Goal: Find specific page/section

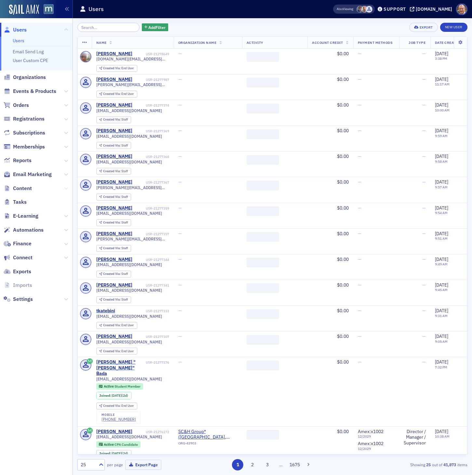
click at [66, 187] on icon at bounding box center [66, 189] width 4 height 4
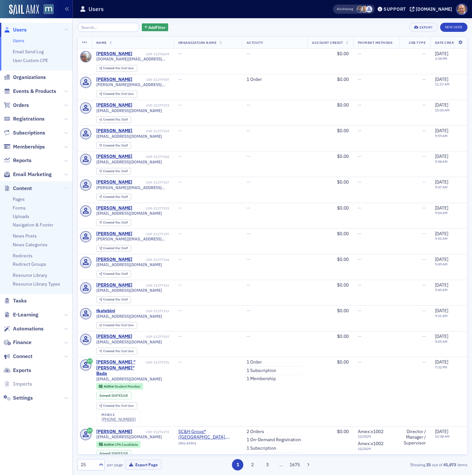
click at [67, 189] on icon at bounding box center [66, 189] width 4 height 4
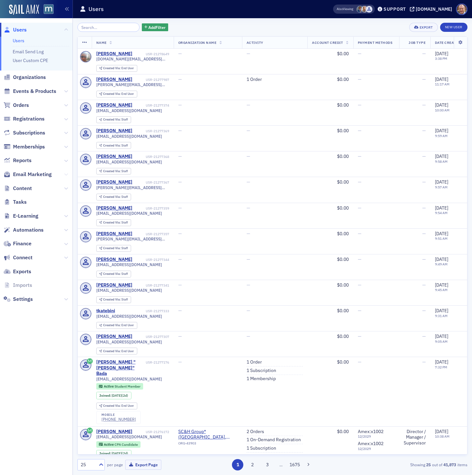
click at [67, 173] on icon at bounding box center [66, 175] width 4 height 4
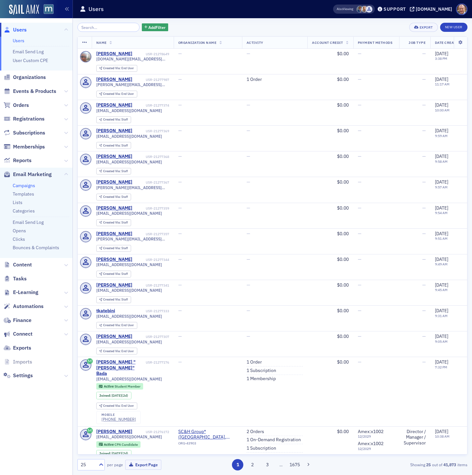
click at [28, 185] on link "Campaigns" at bounding box center [24, 186] width 22 height 6
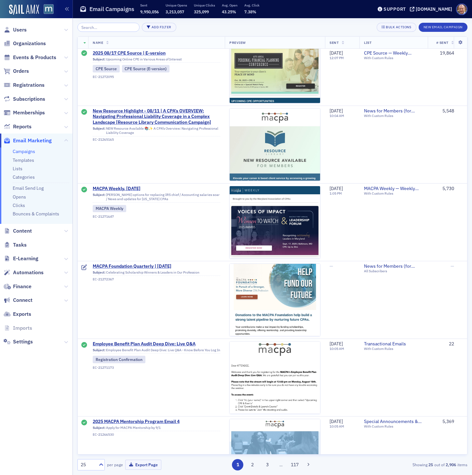
scroll to position [1205, 0]
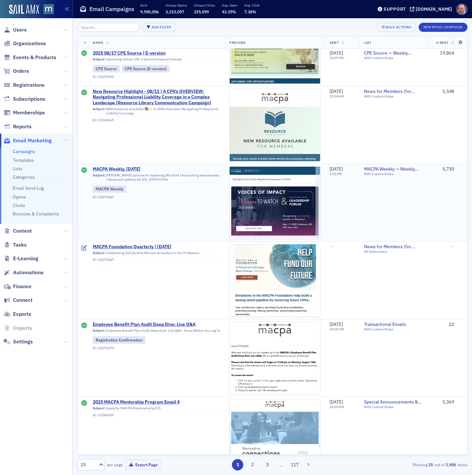
click at [134, 169] on span "MACPA Weekly, [DATE]" at bounding box center [156, 169] width 127 height 6
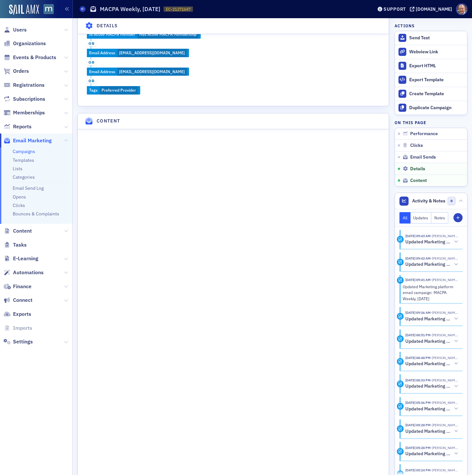
scroll to position [874, 0]
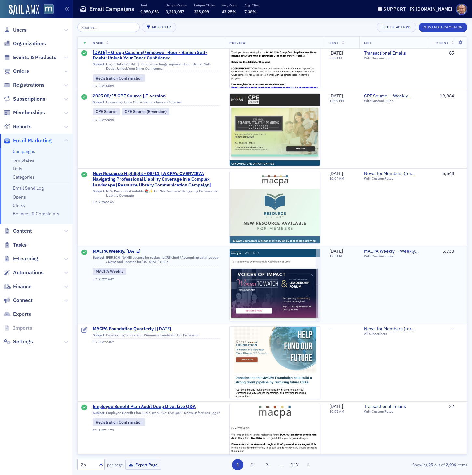
scroll to position [1124, 0]
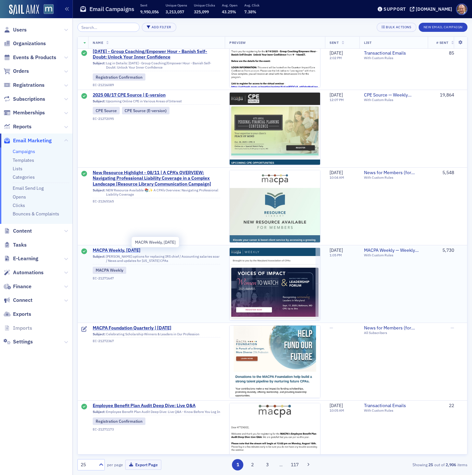
click at [137, 250] on span "MACPA Weekly, [DATE]" at bounding box center [156, 251] width 127 height 6
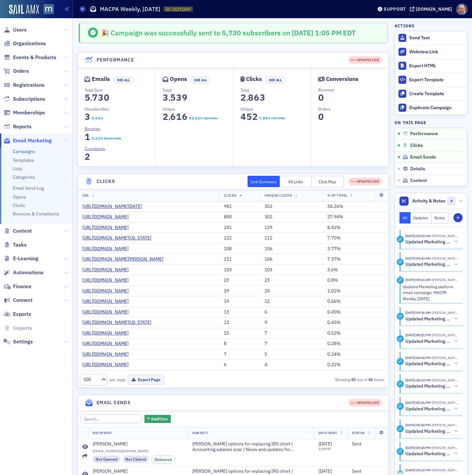
click at [32, 152] on link "Campaigns" at bounding box center [24, 152] width 22 height 6
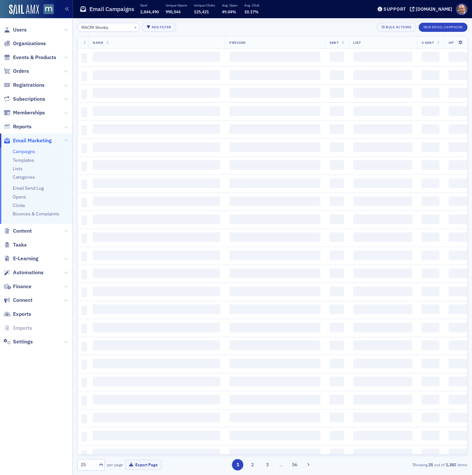
type input "MACPA Weekly"
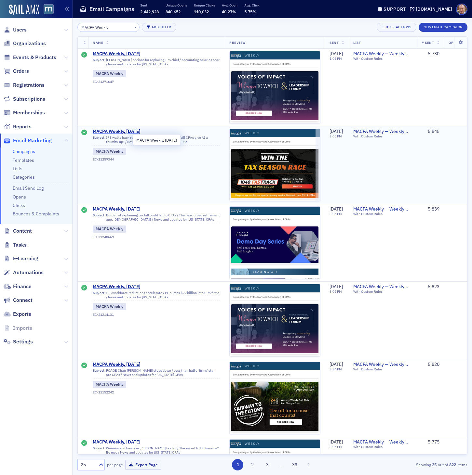
click at [138, 131] on span "MACPA Weekly, [DATE]" at bounding box center [156, 132] width 127 height 6
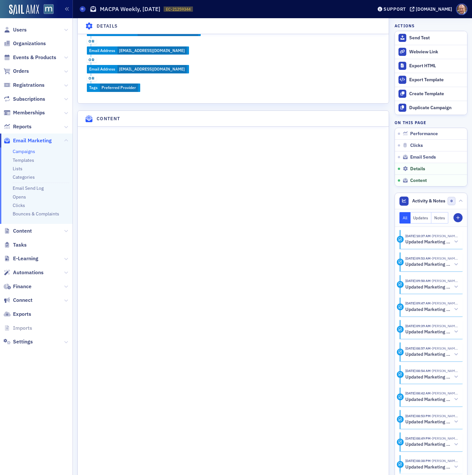
scroll to position [874, 0]
